Goal: Transaction & Acquisition: Purchase product/service

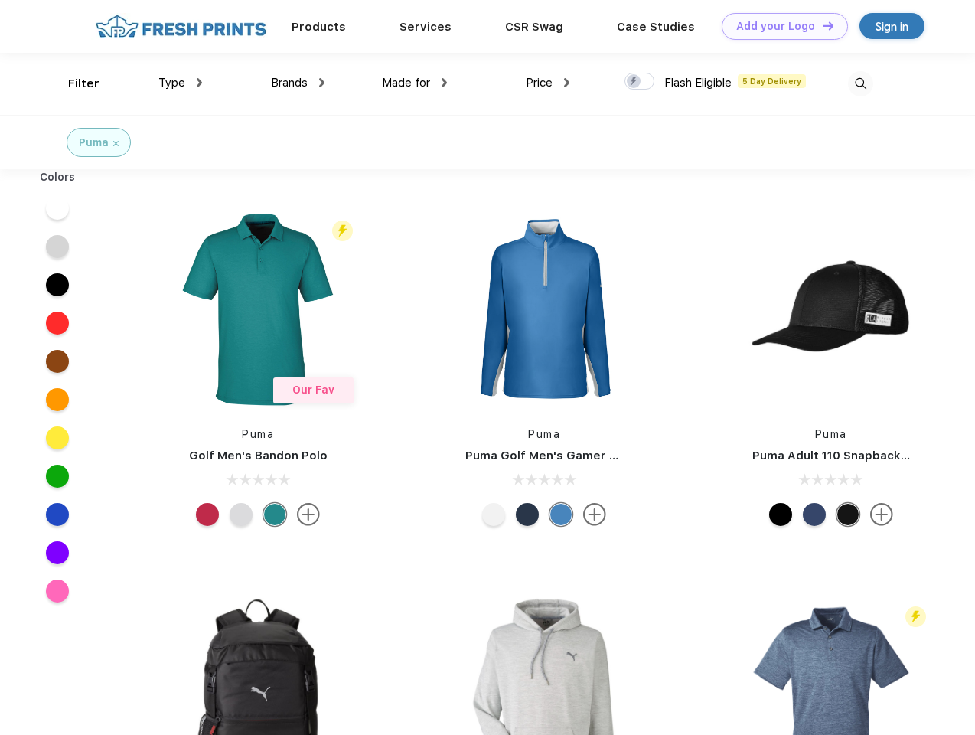
click at [779, 26] on link "Add your Logo Design Tool" at bounding box center [785, 26] width 126 height 27
click at [0, 0] on div "Design Tool" at bounding box center [0, 0] width 0 height 0
click at [821, 25] on link "Add your Logo Design Tool" at bounding box center [785, 26] width 126 height 27
click at [73, 83] on div "Filter" at bounding box center [83, 84] width 31 height 18
click at [181, 83] on span "Type" at bounding box center [171, 83] width 27 height 14
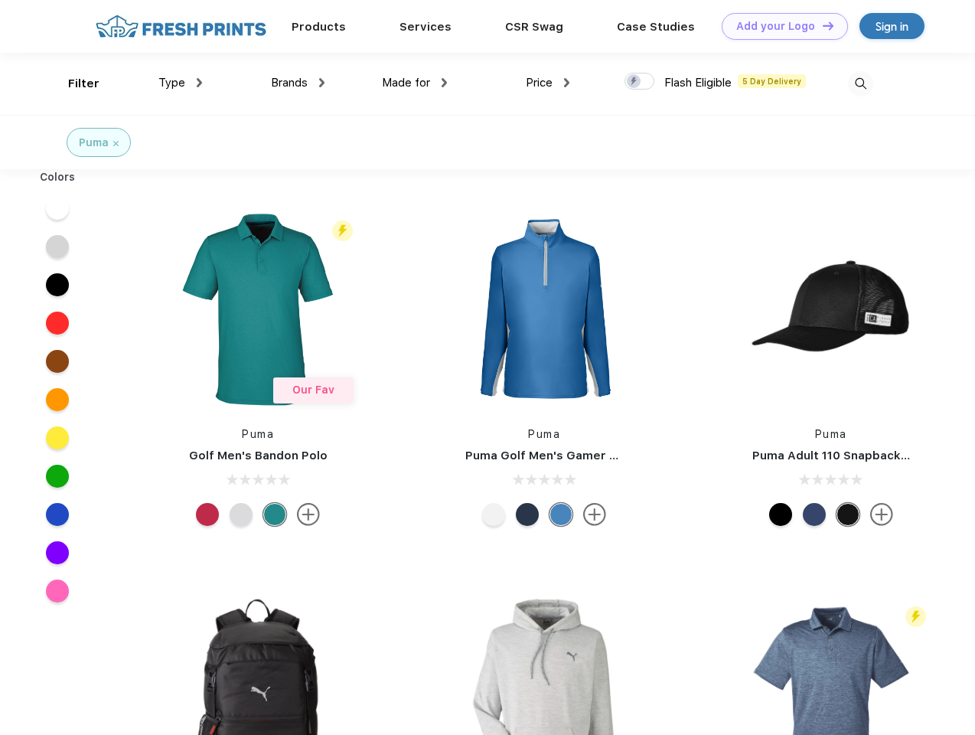
click at [298, 83] on span "Brands" at bounding box center [289, 83] width 37 height 14
click at [415, 83] on span "Made for" at bounding box center [406, 83] width 48 height 14
click at [548, 83] on span "Price" at bounding box center [539, 83] width 27 height 14
click at [640, 82] on div at bounding box center [639, 81] width 30 height 17
click at [634, 82] on input "checkbox" at bounding box center [629, 77] width 10 height 10
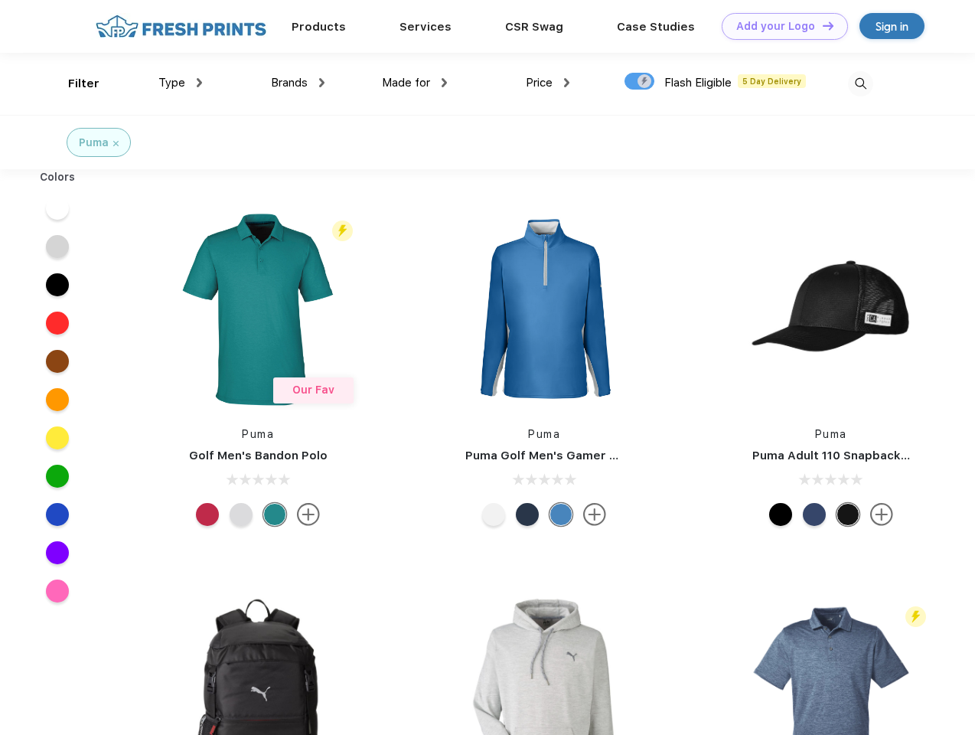
click at [860, 83] on img at bounding box center [860, 83] width 25 height 25
